Goal: Communication & Community: Answer question/provide support

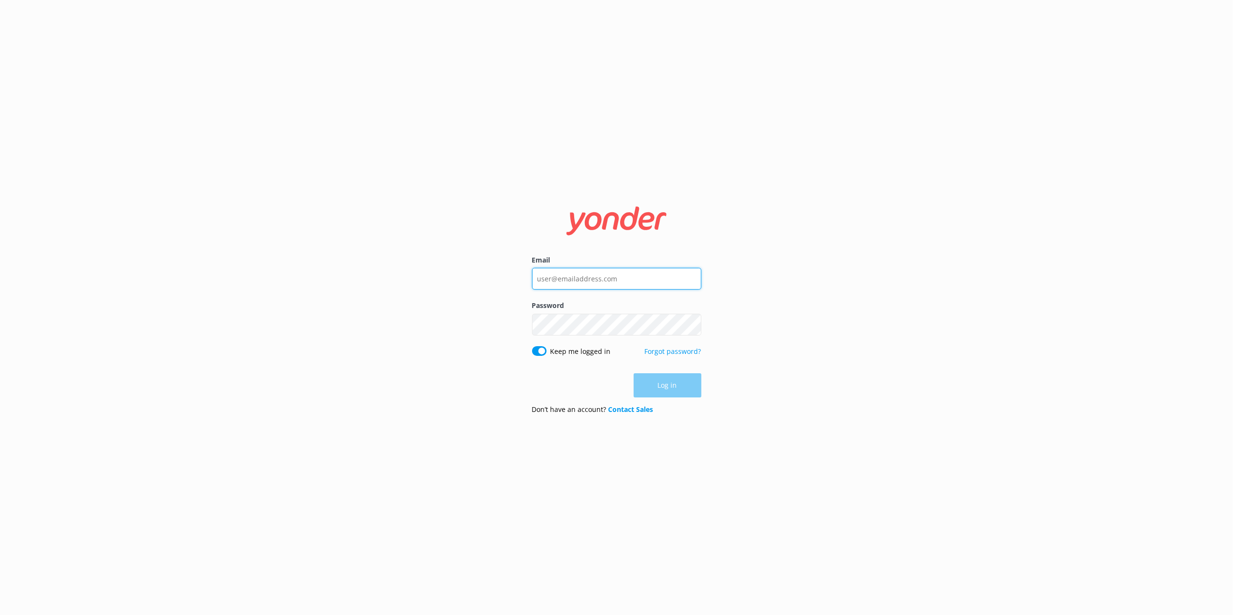
type input "[EMAIL_ADDRESS][DOMAIN_NAME]"
click at [647, 389] on div "Log in" at bounding box center [616, 386] width 169 height 24
click at [675, 386] on button "Log in" at bounding box center [668, 386] width 68 height 24
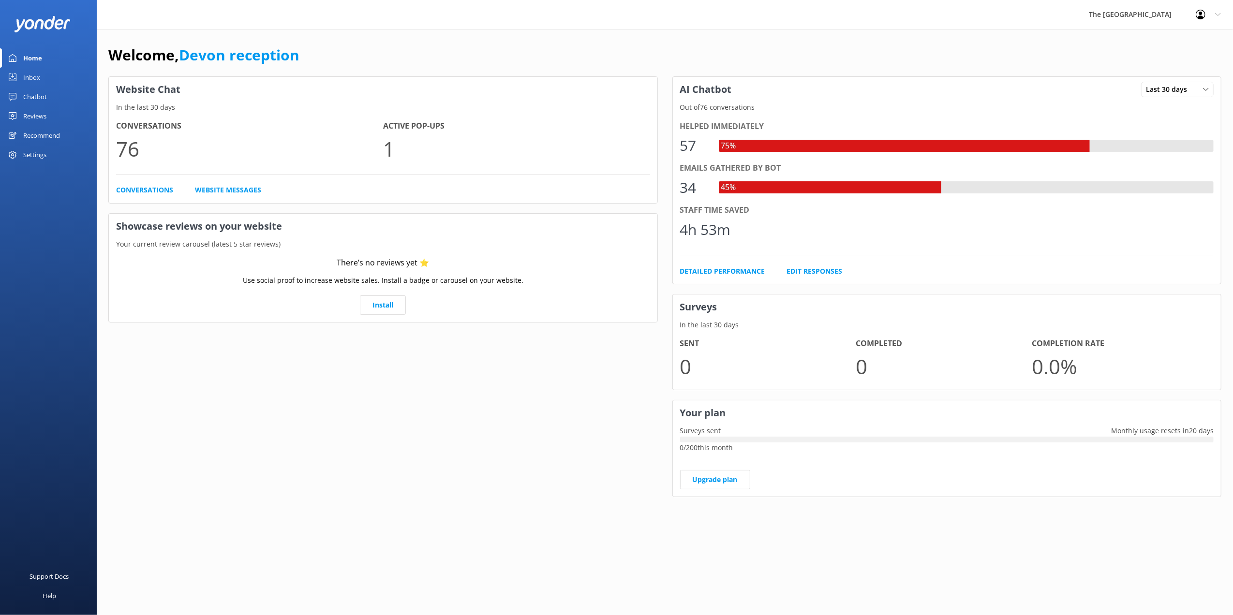
click at [39, 78] on div "Inbox" at bounding box center [31, 77] width 17 height 19
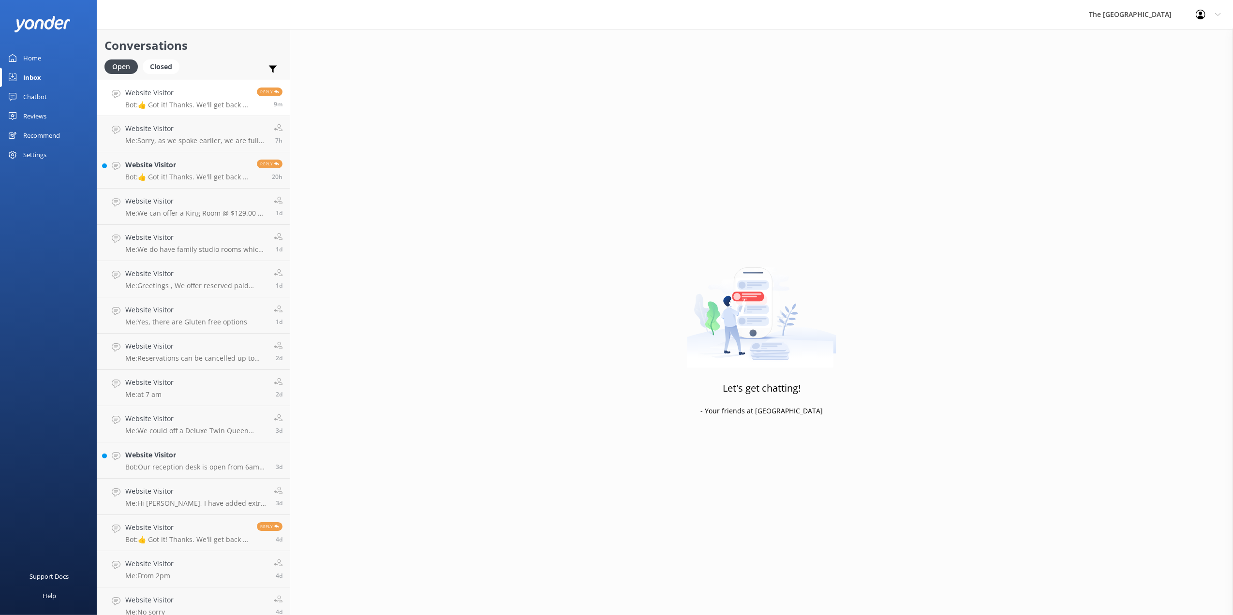
click at [196, 104] on p "Bot: 👍 Got it! Thanks. We'll get back to you as soon as we can" at bounding box center [187, 105] width 124 height 9
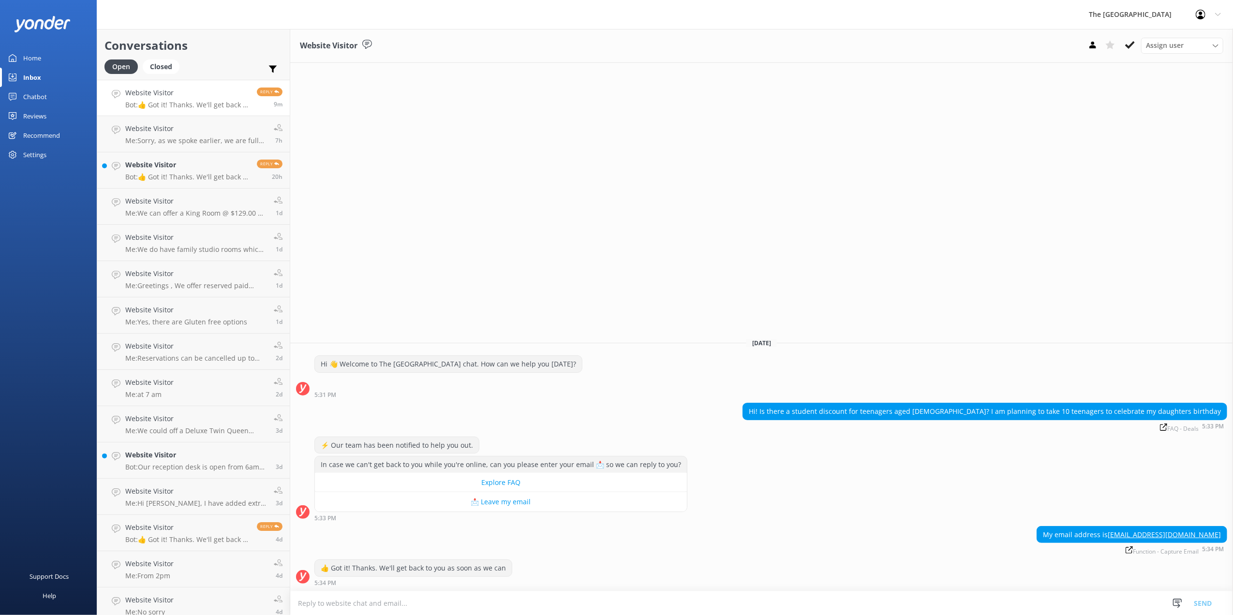
click at [461, 606] on textarea at bounding box center [761, 604] width 943 height 24
click at [1207, 607] on button "Send" at bounding box center [1203, 603] width 36 height 24
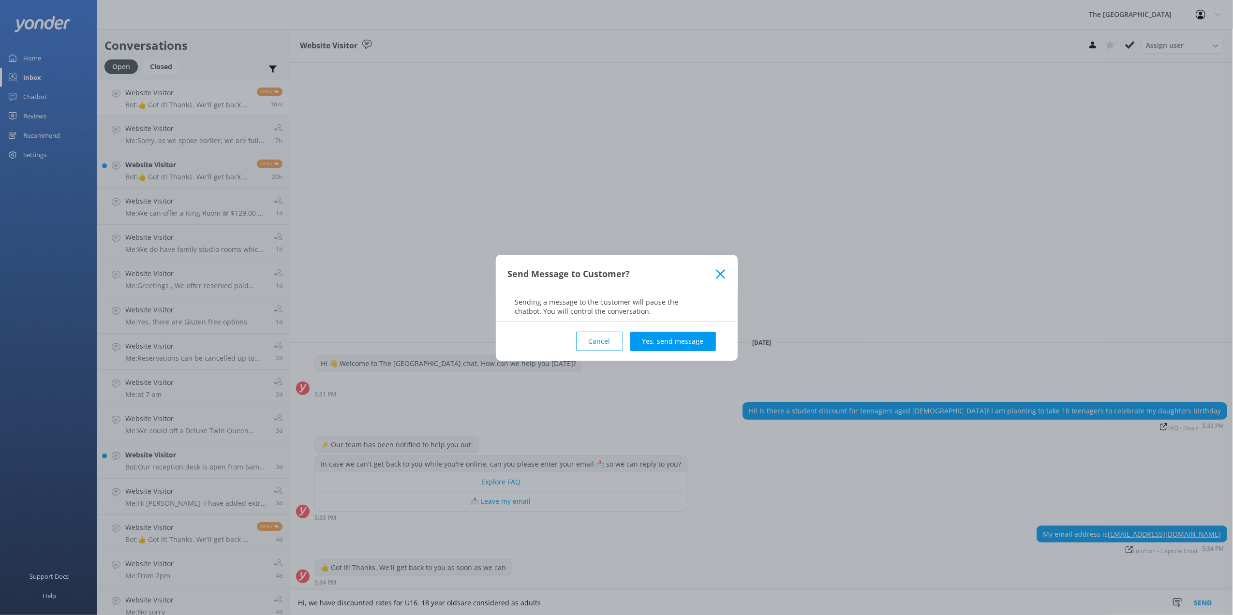
click at [608, 334] on button "Cancel" at bounding box center [599, 341] width 47 height 19
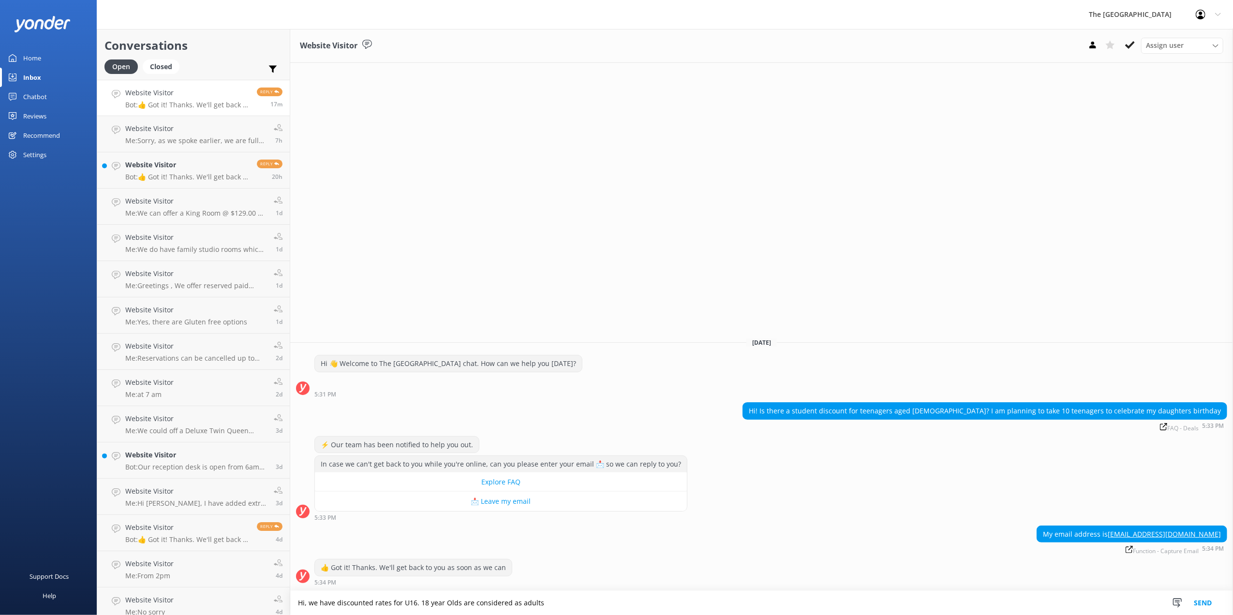
click at [579, 607] on textarea "Hi, we have discounted rates for U16. 18 year Olds are considered as adults" at bounding box center [761, 603] width 943 height 24
type textarea "Hi, we have discounted rates for U16. 18 year Olds are considered as adults."
click at [1206, 601] on button "Send" at bounding box center [1203, 603] width 36 height 24
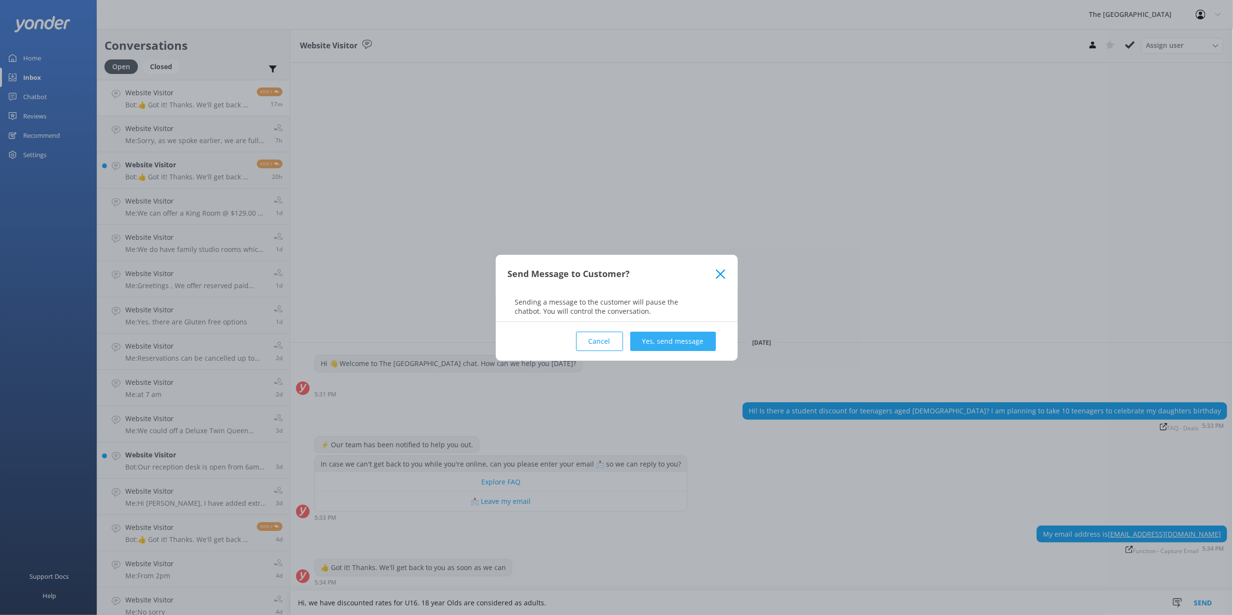
click at [649, 343] on button "Yes, send message" at bounding box center [673, 341] width 86 height 19
